Goal: Find specific page/section: Find specific page/section

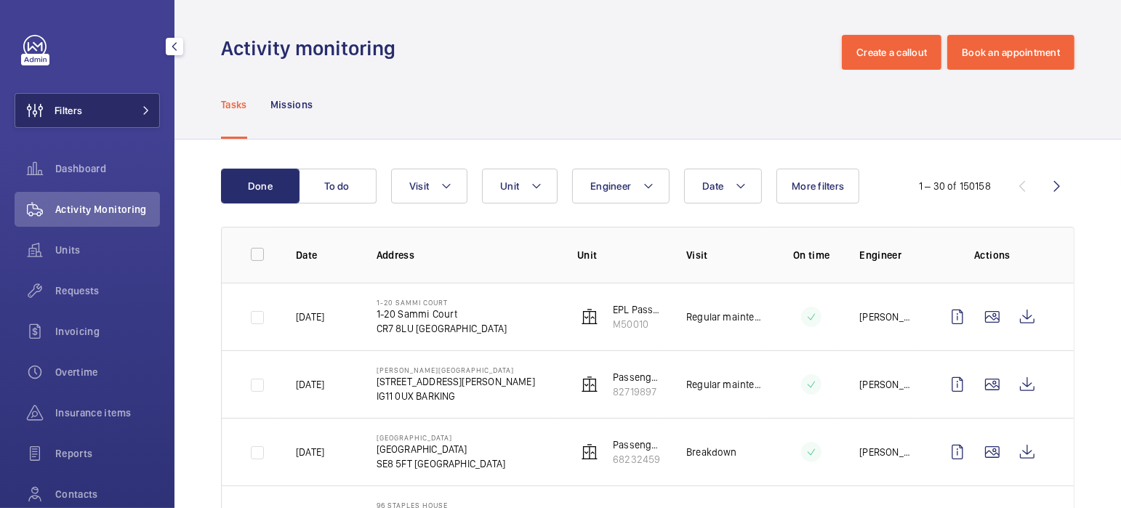
click at [97, 111] on button "Filters" at bounding box center [87, 110] width 145 height 35
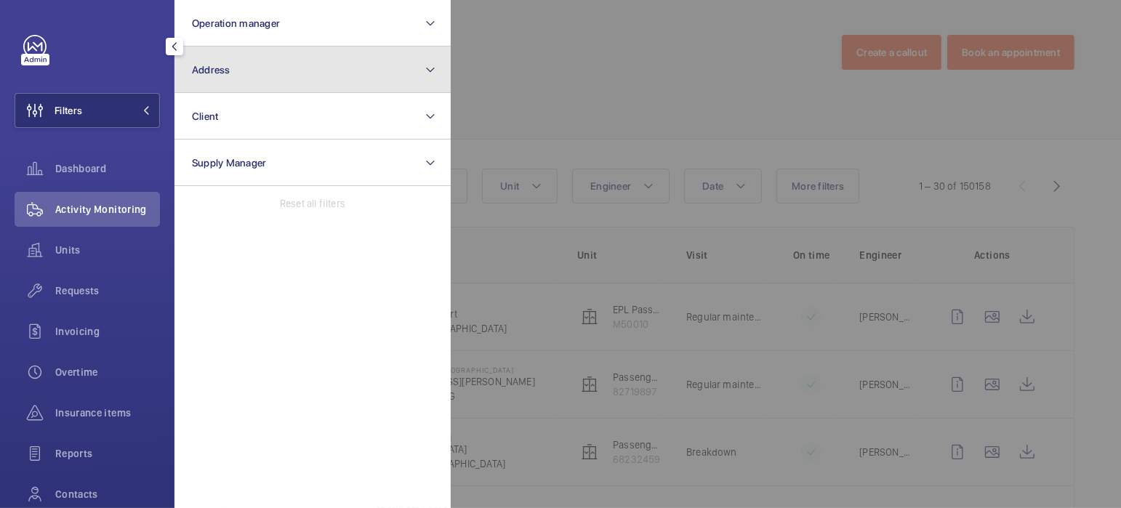
click at [248, 76] on button "Address" at bounding box center [312, 70] width 276 height 47
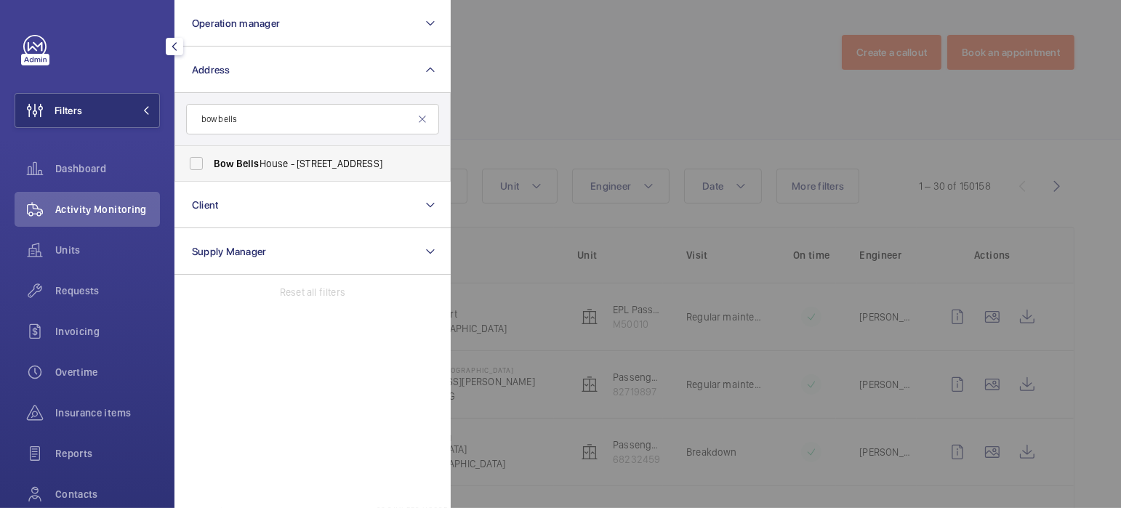
type input "bow bells"
click at [303, 162] on span "Bow Bells House - [STREET_ADDRESS]" at bounding box center [314, 163] width 200 height 15
click at [211, 162] on input "Bow Bells House - [STREET_ADDRESS]" at bounding box center [196, 163] width 29 height 29
checkbox input "true"
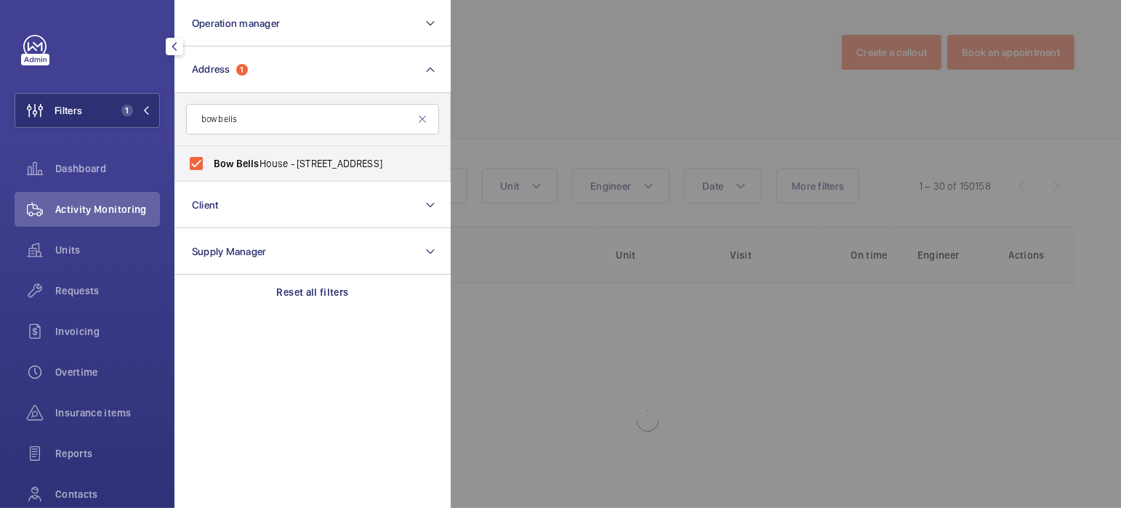
click at [582, 105] on div at bounding box center [1011, 254] width 1121 height 508
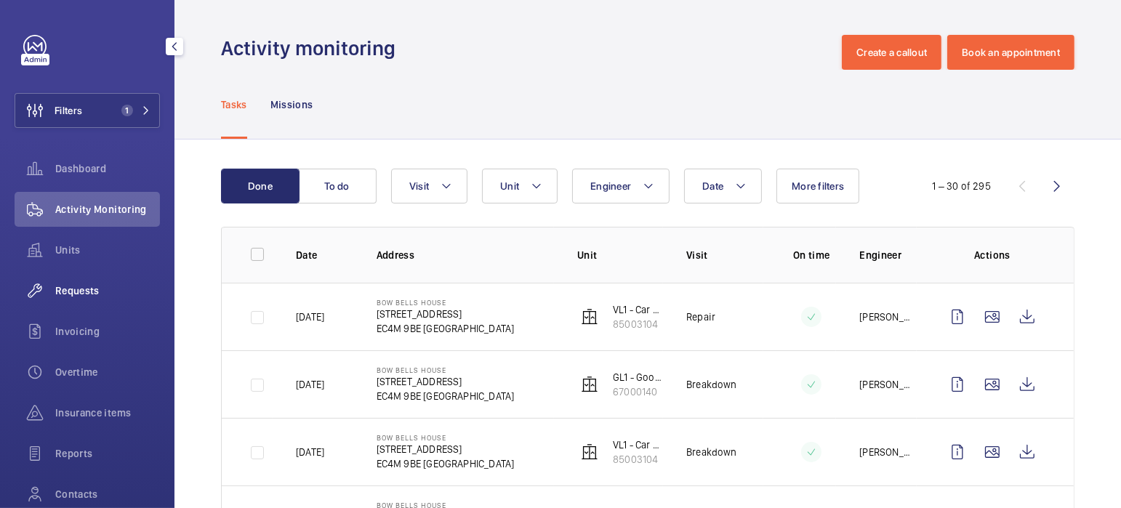
click at [86, 298] on div "Requests" at bounding box center [87, 290] width 145 height 35
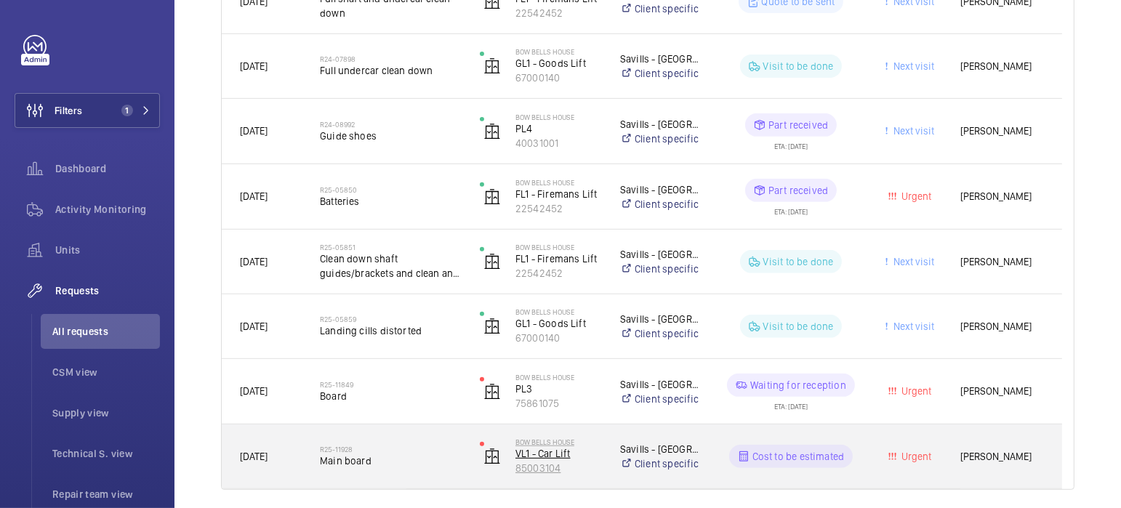
scroll to position [563, 0]
